Goal: Use online tool/utility: Utilize a website feature to perform a specific function

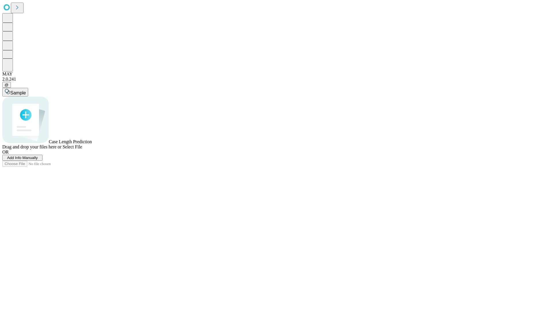
click at [82, 149] on span "Select File" at bounding box center [73, 146] width 20 height 5
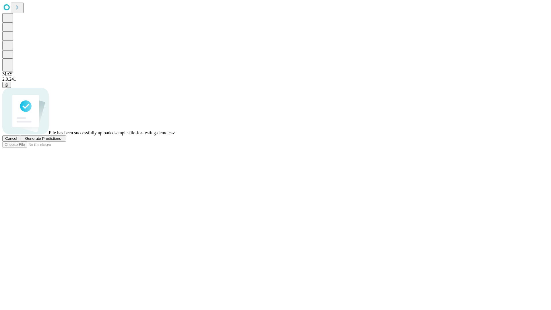
click at [61, 141] on span "Generate Predictions" at bounding box center [43, 138] width 36 height 4
